Goal: Task Accomplishment & Management: Complete application form

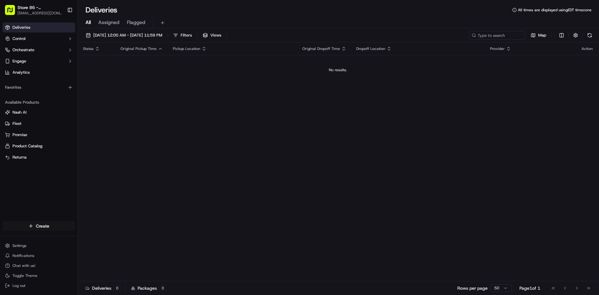
click at [41, 227] on html "Store 86 - [GEOGRAPHIC_DATA] ([GEOGRAPHIC_DATA]) (Just Salad) [EMAIL_ADDRESS][D…" at bounding box center [299, 147] width 599 height 295
click at [108, 241] on link "Delivery" at bounding box center [113, 237] width 70 height 11
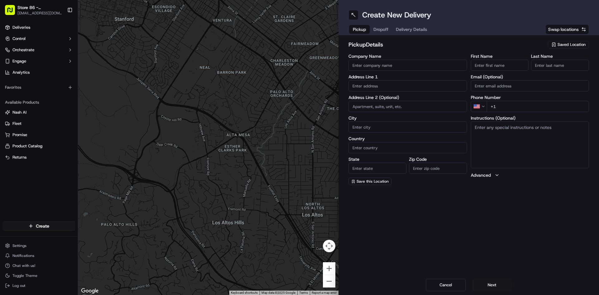
click at [407, 62] on input "Company Name" at bounding box center [408, 65] width 119 height 11
type input "Just Salad [GEOGRAPHIC_DATA]"
type input "[STREET_ADDRESS]"
type input "[GEOGRAPHIC_DATA]"
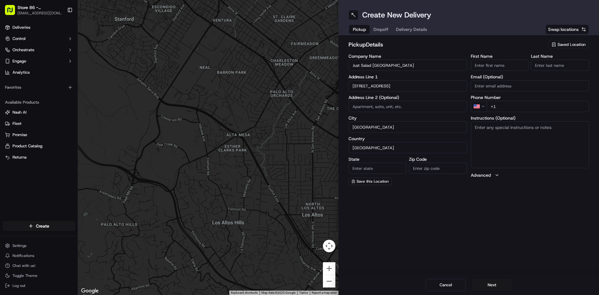
type input "MA"
type input "02110"
type input "Abby"
type input "[PERSON_NAME]"
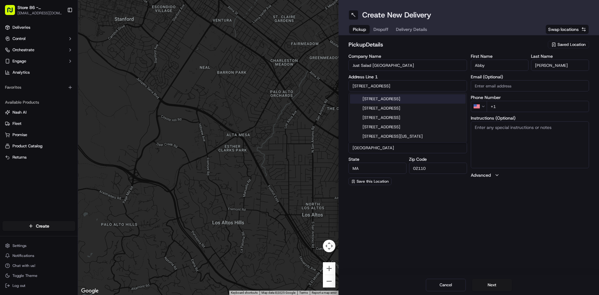
click at [572, 109] on input "+1" at bounding box center [538, 106] width 103 height 11
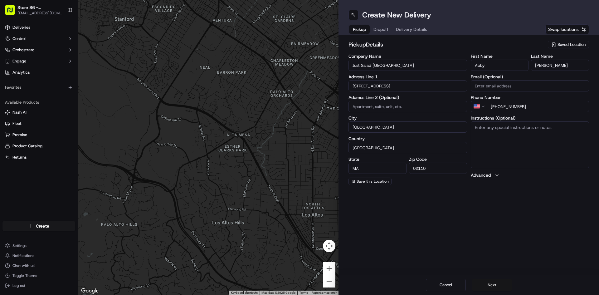
type input "[PHONE_NUMBER]"
click at [493, 282] on button "Next" at bounding box center [492, 285] width 40 height 12
click at [410, 64] on input "Company Name" at bounding box center [408, 65] width 119 height 11
type input "Just Salad Burlington #86"
type input "[STREET_ADDRESS]"
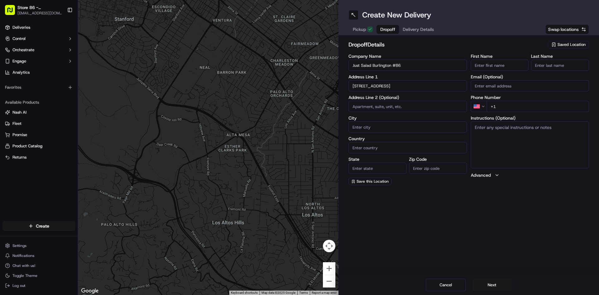
type input "[GEOGRAPHIC_DATA]"
type input "MA"
type input "01803"
type input "[PERSON_NAME]"
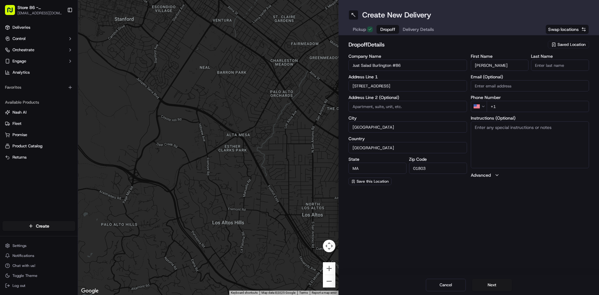
type input "[PERSON_NAME]"
click at [357, 88] on input "[STREET_ADDRESS]" at bounding box center [408, 85] width 119 height 11
drag, startPoint x: 413, startPoint y: 95, endPoint x: 424, endPoint y: 94, distance: 10.7
click at [413, 96] on div "[STREET_ADDRESS]" at bounding box center [407, 98] width 115 height 9
type input "[STREET_ADDRESS]"
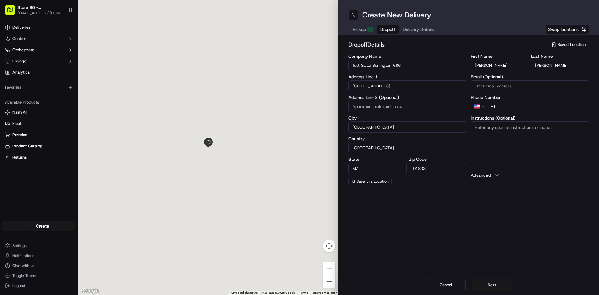
click at [531, 110] on input "+1" at bounding box center [538, 106] width 103 height 11
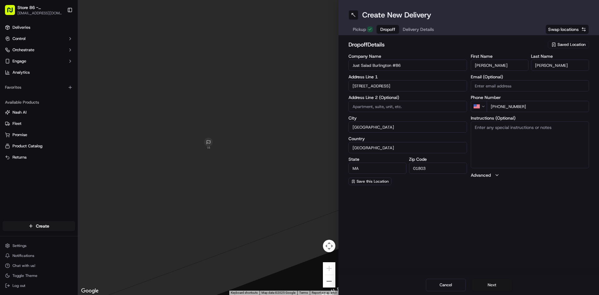
type input "[PHONE_NUMBER]"
click at [488, 280] on button "Next" at bounding box center [492, 285] width 40 height 12
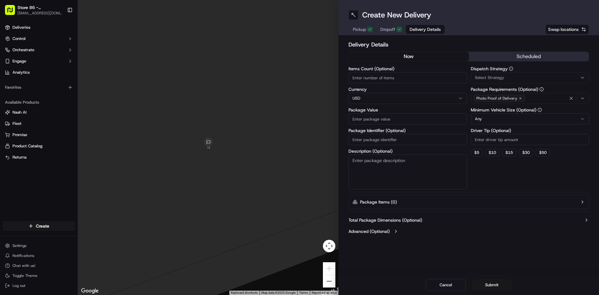
click at [433, 72] on div "Items Count (Optional)" at bounding box center [408, 74] width 119 height 17
click at [433, 72] on input "Items Count (Optional)" at bounding box center [408, 77] width 119 height 11
click at [409, 74] on input "Items Count (Optional)" at bounding box center [408, 77] width 119 height 11
type input "5"
click at [386, 119] on input "Package Value" at bounding box center [408, 118] width 119 height 11
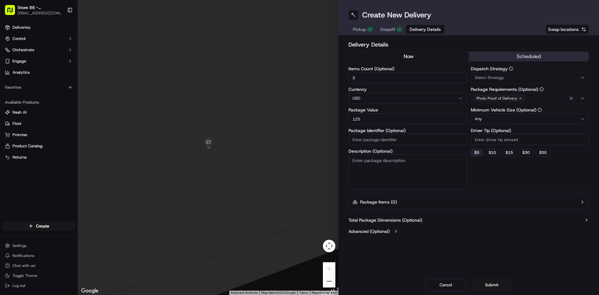
type input "125"
click at [481, 154] on button "$ 5" at bounding box center [477, 152] width 12 height 7
type input "5"
click at [495, 285] on button "Submit" at bounding box center [492, 285] width 40 height 12
click at [365, 28] on span "Pickup" at bounding box center [359, 29] width 13 height 6
